Goal: Task Accomplishment & Management: Manage account settings

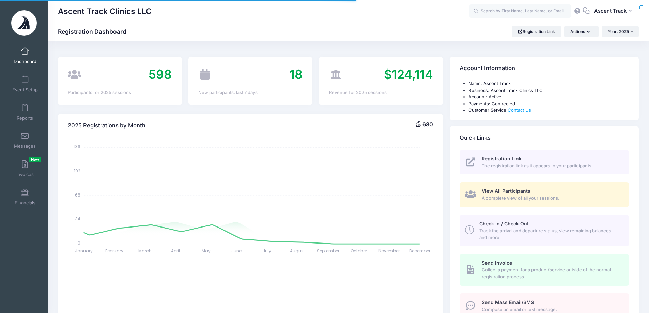
select select
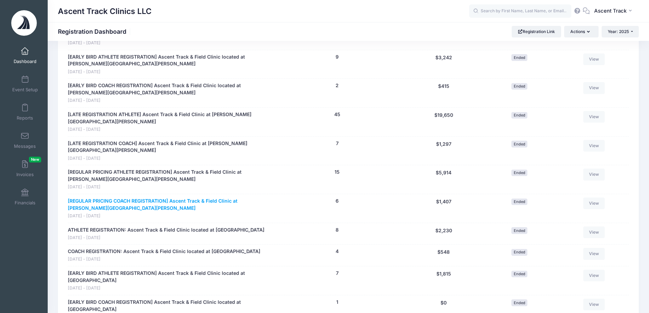
scroll to position [1226, 0]
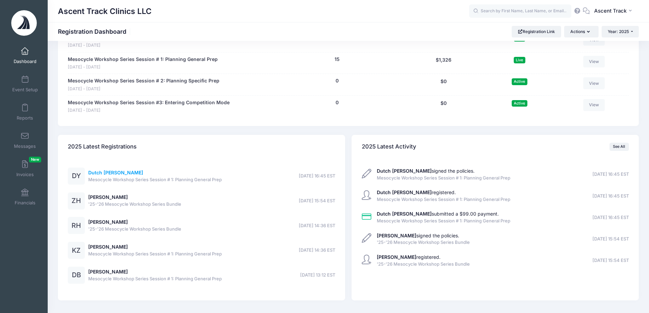
click at [116, 170] on link "Dutch Yerton" at bounding box center [115, 173] width 55 height 6
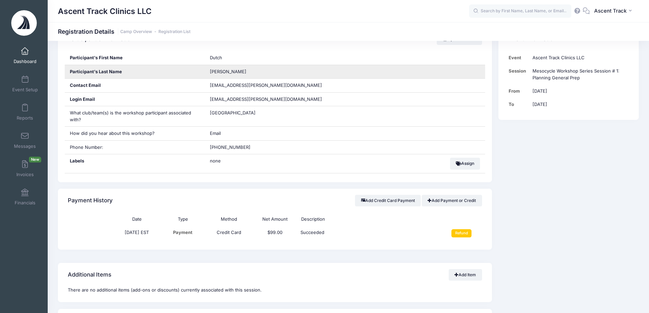
scroll to position [136, 0]
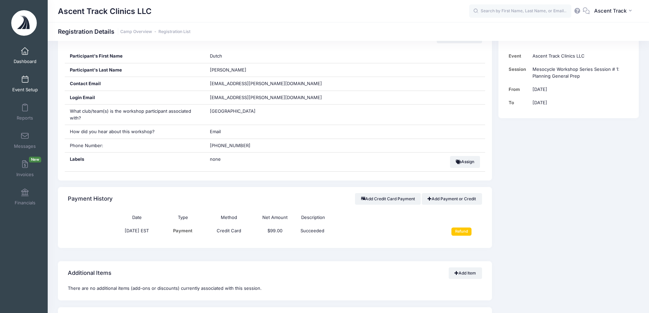
click at [30, 83] on link "Event Setup" at bounding box center [25, 84] width 32 height 24
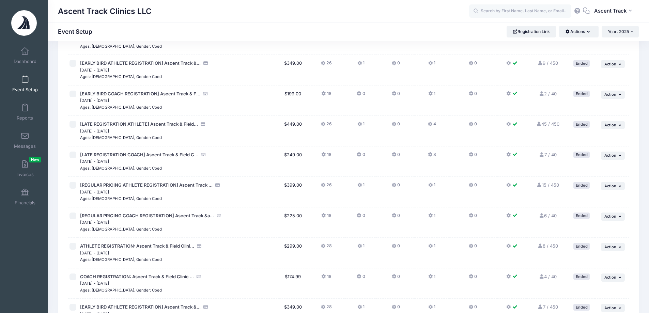
scroll to position [966, 0]
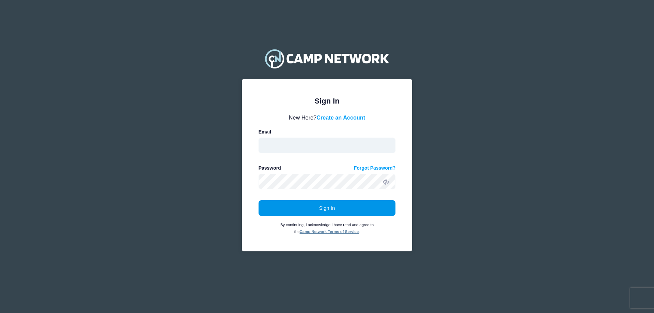
type input "Info@ascenttrackclinics.com"
click at [339, 209] on button "Sign In" at bounding box center [327, 208] width 137 height 16
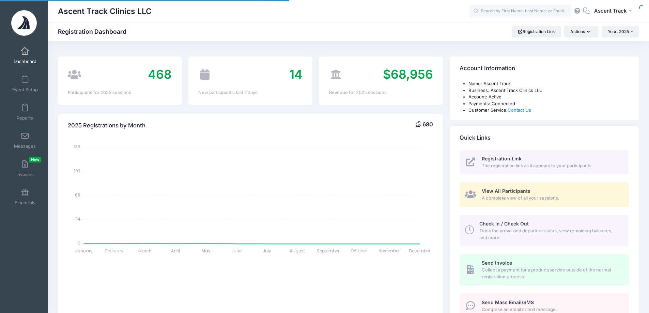
select select
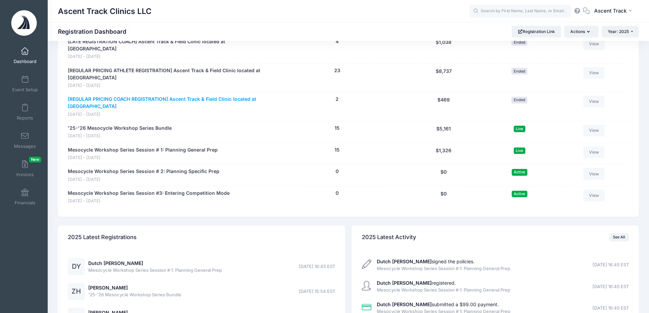
scroll to position [1158, 0]
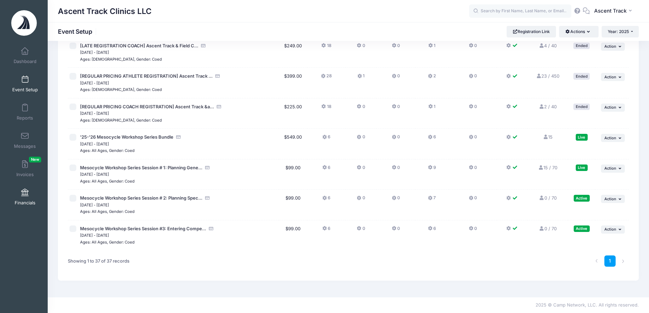
click at [30, 189] on link "Financials" at bounding box center [25, 197] width 32 height 24
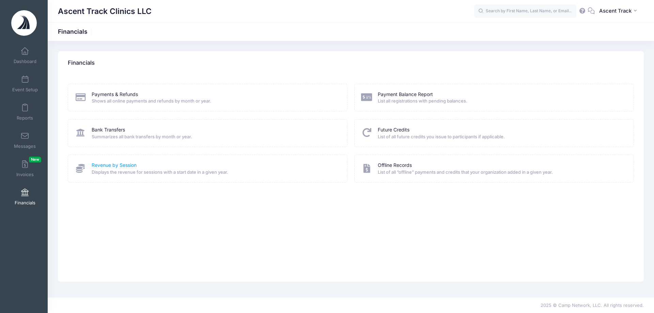
click at [109, 164] on link "Revenue by Session" at bounding box center [114, 165] width 45 height 7
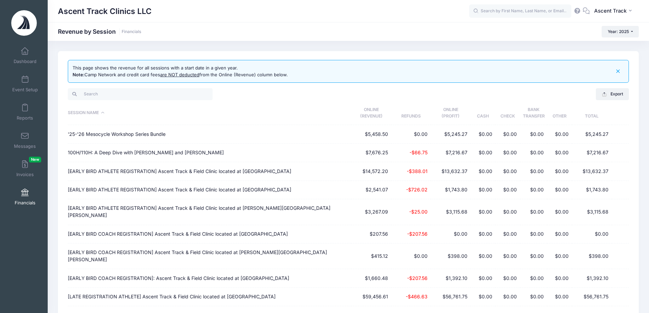
click at [321, 125] on th "Session Name" at bounding box center [209, 113] width 283 height 24
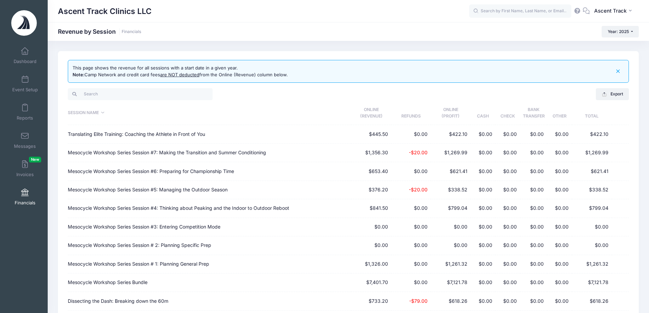
click at [364, 107] on th "Online (Revenue)" at bounding box center [371, 113] width 40 height 24
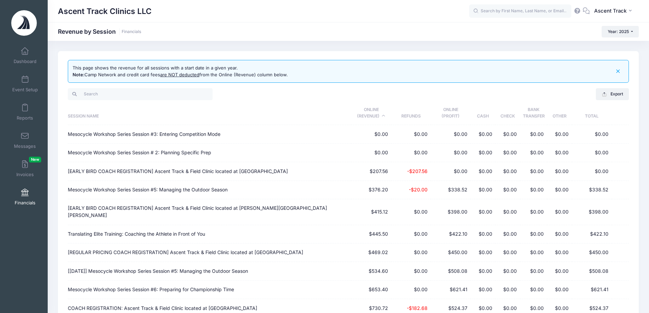
click at [364, 107] on th "Online (Revenue)" at bounding box center [371, 113] width 40 height 24
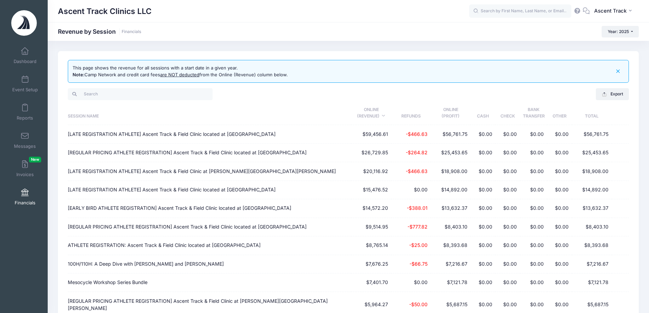
click at [100, 113] on th "Session Name" at bounding box center [209, 113] width 283 height 24
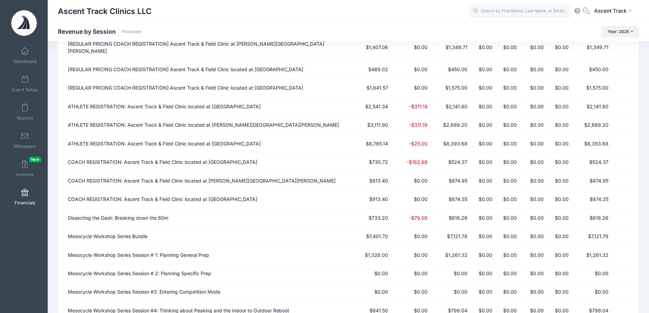
scroll to position [545, 0]
